Goal: Find specific page/section: Find specific page/section

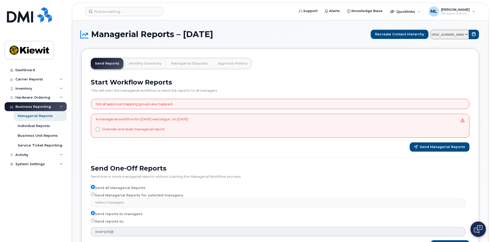
select select
click at [295, 87] on div "This will start the managerial workflow to send the reports to all managers" at bounding box center [280, 89] width 379 height 7
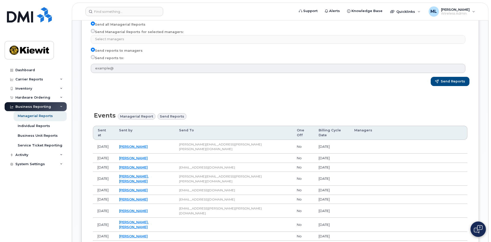
scroll to position [188, 0]
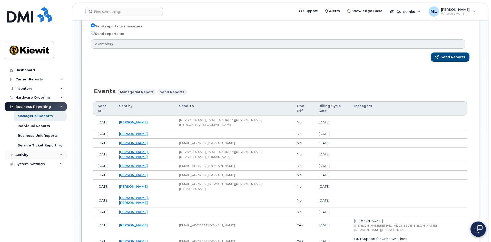
click at [57, 157] on div "Activity" at bounding box center [36, 155] width 62 height 9
click at [60, 155] on icon at bounding box center [61, 155] width 3 height 3
click at [56, 155] on div "Activity" at bounding box center [36, 155] width 62 height 9
click at [60, 155] on icon at bounding box center [61, 155] width 3 height 3
click at [486, 230] on div "Managerial Reports – July 2025 Recreate Contact Hierarchy other_available_dates…" at bounding box center [280, 172] width 416 height 679
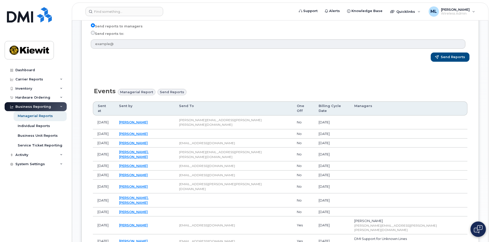
click at [481, 230] on img at bounding box center [478, 229] width 9 height 8
click at [477, 231] on img at bounding box center [477, 229] width 5 height 8
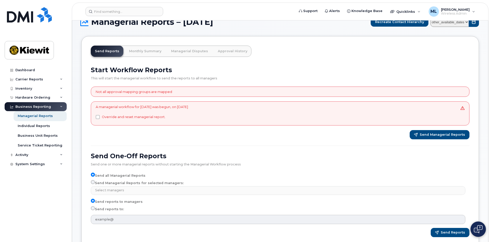
scroll to position [0, 0]
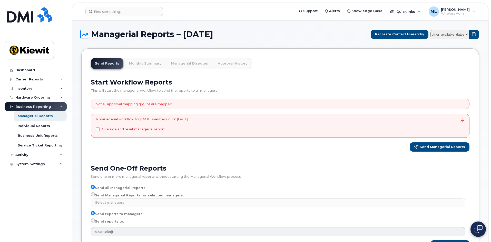
click at [272, 90] on div "This will start the managerial workflow to send the reports to all managers" at bounding box center [280, 89] width 379 height 7
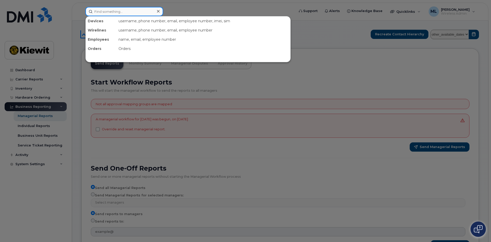
click at [129, 14] on input at bounding box center [124, 11] width 78 height 9
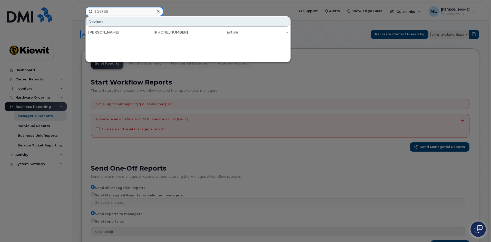
type input "104365"
click at [196, 13] on div at bounding box center [245, 121] width 491 height 242
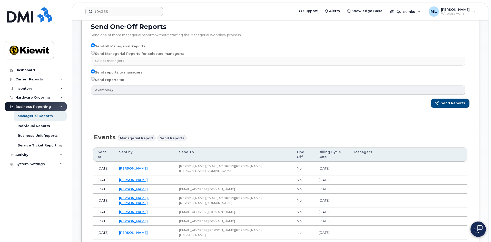
scroll to position [154, 0]
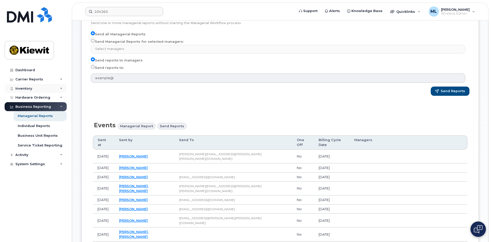
click at [57, 88] on div "Inventory" at bounding box center [36, 88] width 62 height 9
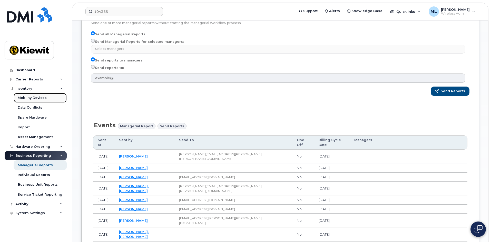
click at [47, 102] on link "Mobility Devices" at bounding box center [40, 98] width 53 height 10
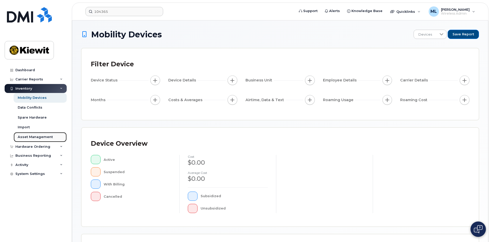
click at [38, 135] on div "Asset Management" at bounding box center [35, 137] width 35 height 5
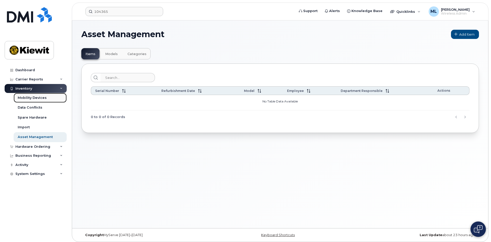
click at [42, 99] on div "Mobility Devices" at bounding box center [32, 98] width 29 height 5
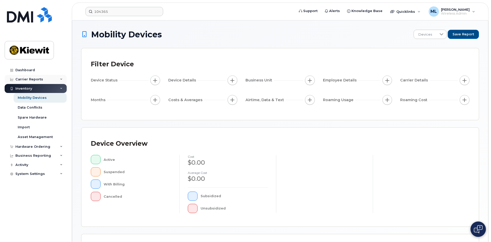
click at [59, 80] on div "Carrier Reports" at bounding box center [36, 79] width 62 height 9
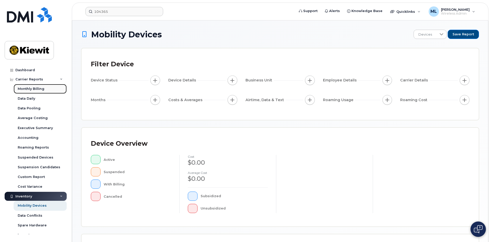
click at [51, 92] on link "Monthly Billing" at bounding box center [40, 89] width 53 height 10
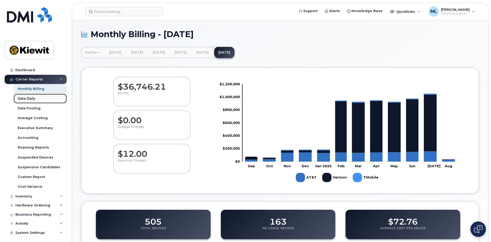
click at [39, 100] on link "Data Daily" at bounding box center [40, 99] width 53 height 10
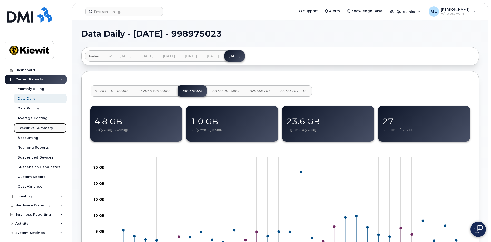
click at [46, 126] on div "Executive Summary" at bounding box center [35, 128] width 35 height 5
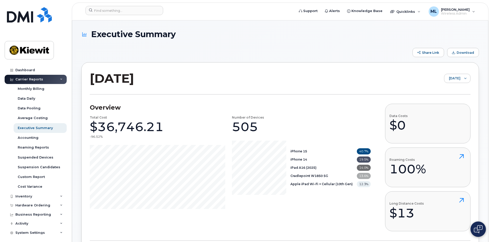
click at [120, 4] on header "Support Alerts Knowledge Base Quicklinks Suspend / Cancel Device Change SIM Car…" at bounding box center [280, 12] width 417 height 18
click at [117, 13] on input at bounding box center [124, 10] width 78 height 9
paste input "2534101634"
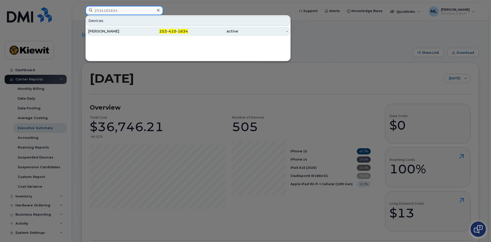
type input "2534101634"
click at [133, 32] on div "BENJAMIN NICHOLS" at bounding box center [113, 31] width 50 height 5
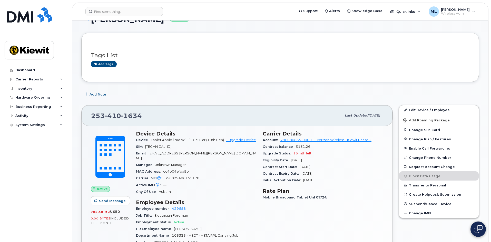
scroll to position [60, 0]
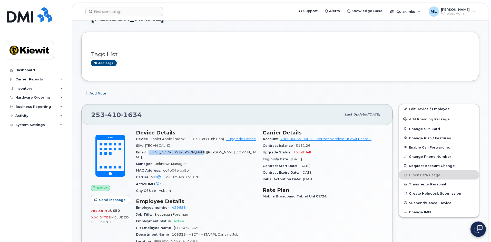
drag, startPoint x: 150, startPoint y: 152, endPoint x: 206, endPoint y: 153, distance: 55.9
click at [206, 153] on span "COLONIOUS.HARRIS@KIEWIT.COM" at bounding box center [196, 155] width 120 height 8
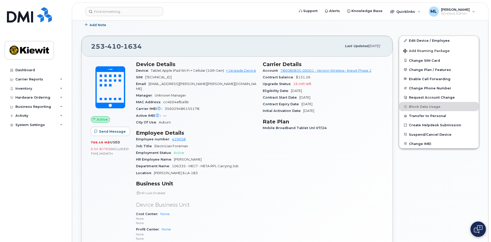
scroll to position [137, 0]
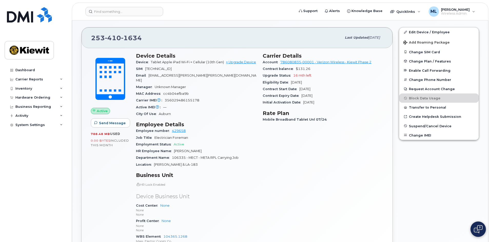
drag, startPoint x: 185, startPoint y: 147, endPoint x: 173, endPoint y: 147, distance: 12.1
click at [173, 148] on div "HR Employee Name Colonious Harris" at bounding box center [196, 151] width 121 height 7
click at [211, 148] on div "HR Employee Name Colonious Harris" at bounding box center [196, 151] width 121 height 7
drag, startPoint x: 191, startPoint y: 153, endPoint x: 234, endPoint y: 153, distance: 43.3
click at [234, 156] on span "106335 - MECT - META RPL Carrying Job" at bounding box center [205, 158] width 67 height 4
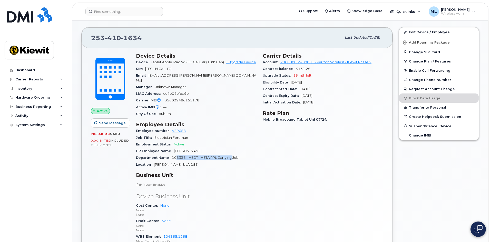
click at [232, 156] on span "106335 - MECT - META RPL Carrying Job" at bounding box center [205, 158] width 67 height 4
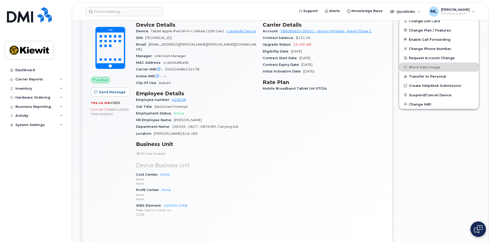
scroll to position [180, 0]
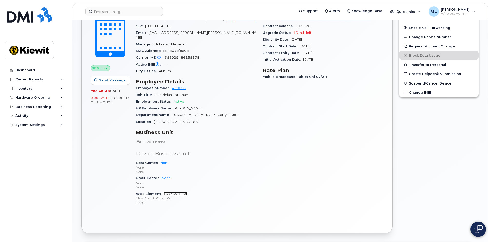
click at [173, 192] on link "104365.1268" at bounding box center [175, 194] width 24 height 4
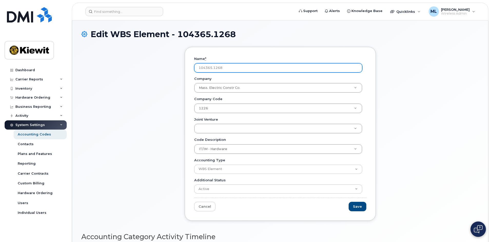
drag, startPoint x: 231, startPoint y: 70, endPoint x: 214, endPoint y: 69, distance: 16.4
click at [214, 69] on input "104365.1268" at bounding box center [278, 67] width 168 height 9
click at [219, 71] on input "104365.1268" at bounding box center [278, 67] width 168 height 9
drag, startPoint x: 223, startPoint y: 71, endPoint x: 215, endPoint y: 71, distance: 7.2
click at [215, 71] on input "104365.1268" at bounding box center [278, 67] width 168 height 9
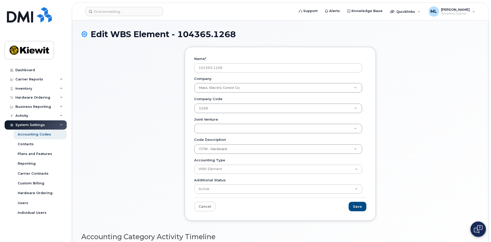
click at [148, 90] on div "Name * 104365.1268 Company Mass. Electric Constr Co. Company Company IT/IM - Ha…" at bounding box center [280, 138] width 398 height 182
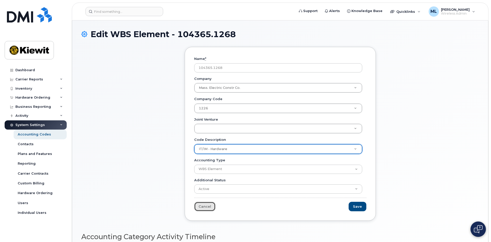
click at [203, 208] on link "Cancel" at bounding box center [204, 206] width 21 height 9
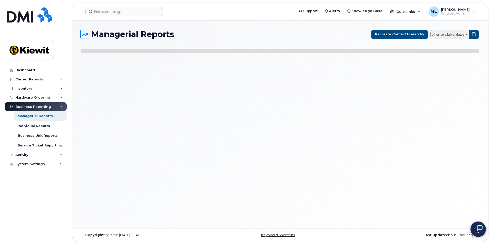
select select
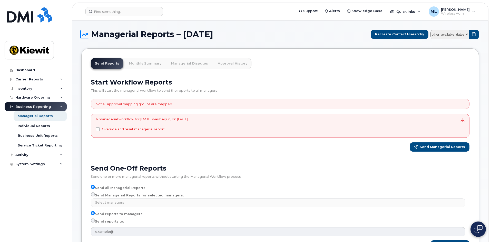
click at [479, 226] on img at bounding box center [478, 229] width 9 height 8
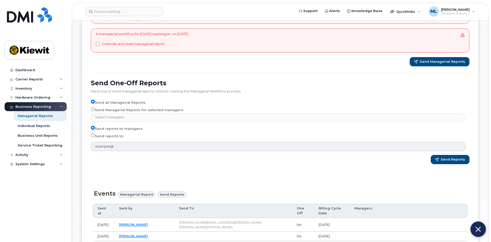
click at [480, 226] on img at bounding box center [477, 229] width 5 height 8
